Goal: Check status: Check status

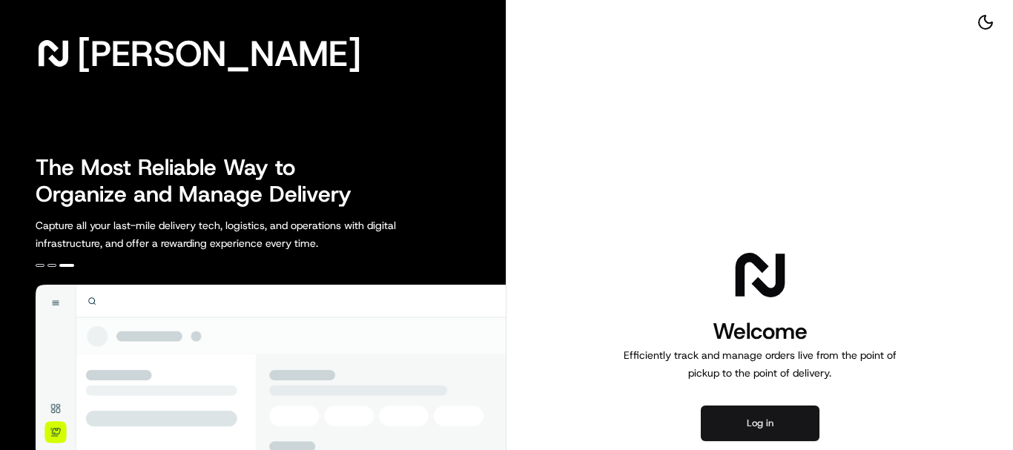
click at [797, 423] on button "Log in" at bounding box center [760, 424] width 119 height 36
